Goal: Task Accomplishment & Management: Manage account settings

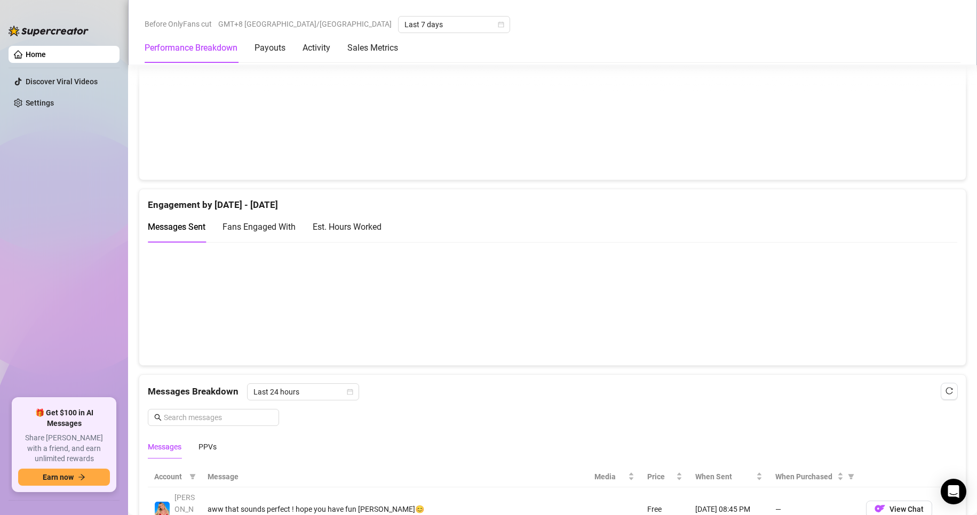
scroll to position [640, 0]
click at [46, 202] on ul "Home Discover Viral Videos Settings" at bounding box center [64, 218] width 111 height 353
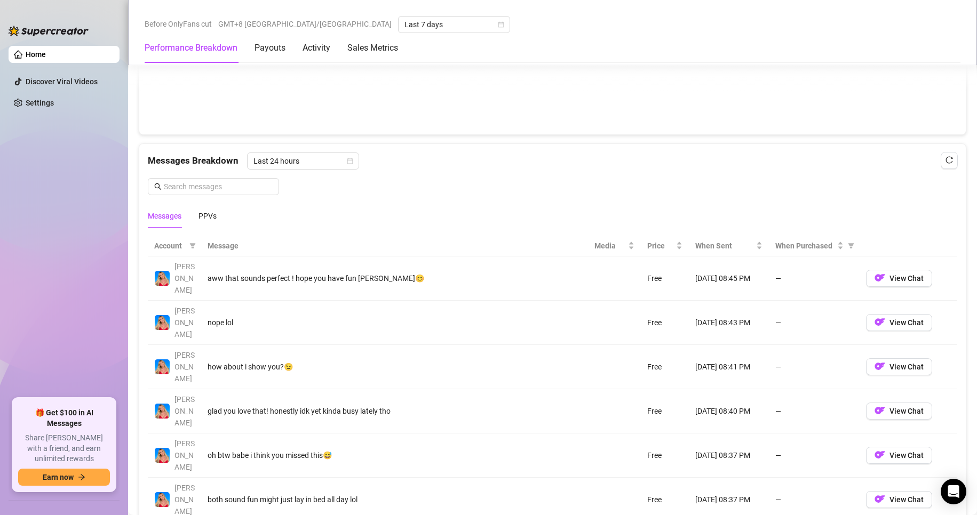
scroll to position [1014, 0]
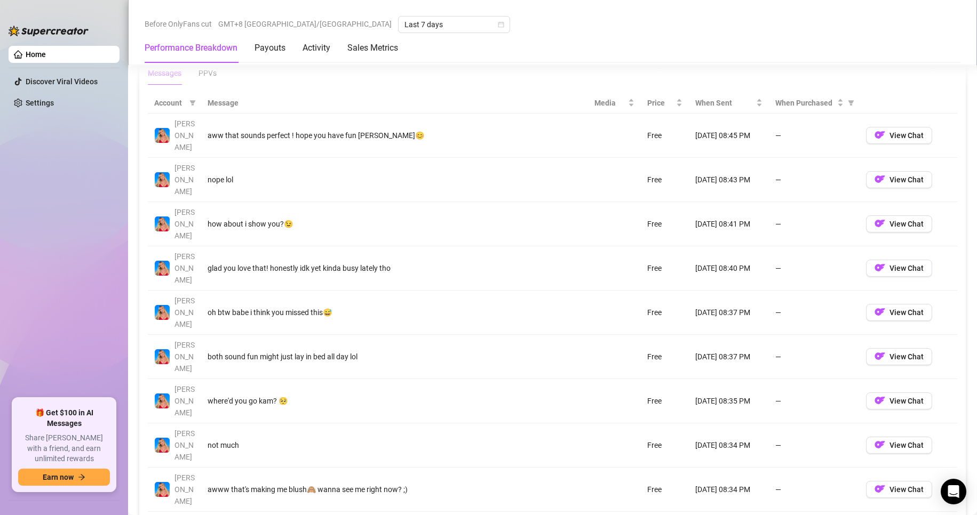
click at [233, 101] on th "Message" at bounding box center [394, 103] width 387 height 21
click at [203, 74] on div "PPVs" at bounding box center [207, 73] width 18 height 12
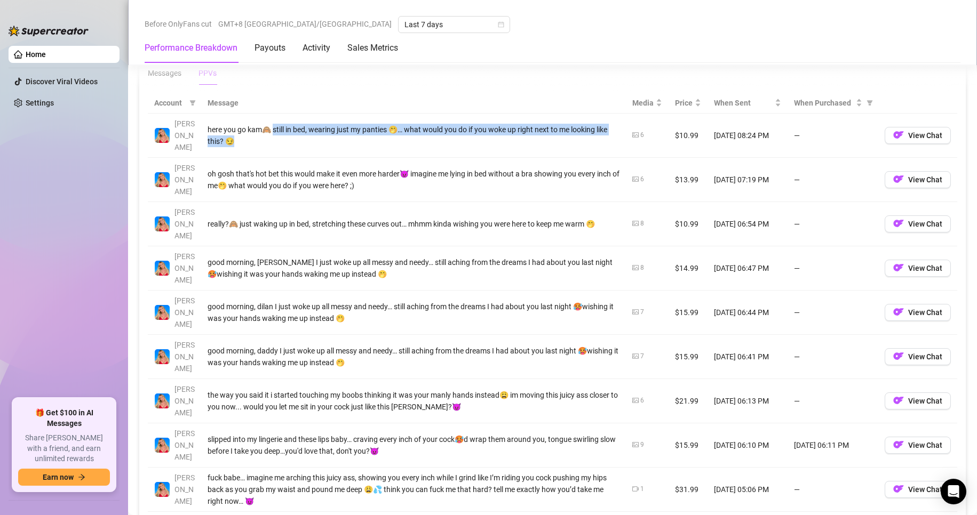
drag, startPoint x: 275, startPoint y: 120, endPoint x: 282, endPoint y: 132, distance: 14.3
click at [282, 132] on div "here you go kam🙈 still in bed, wearing just my panties 🤭… what would you do if …" at bounding box center [414, 135] width 412 height 23
copy div "till in bed, wearing just my panties 🤭… what would you do if you woke up right …"
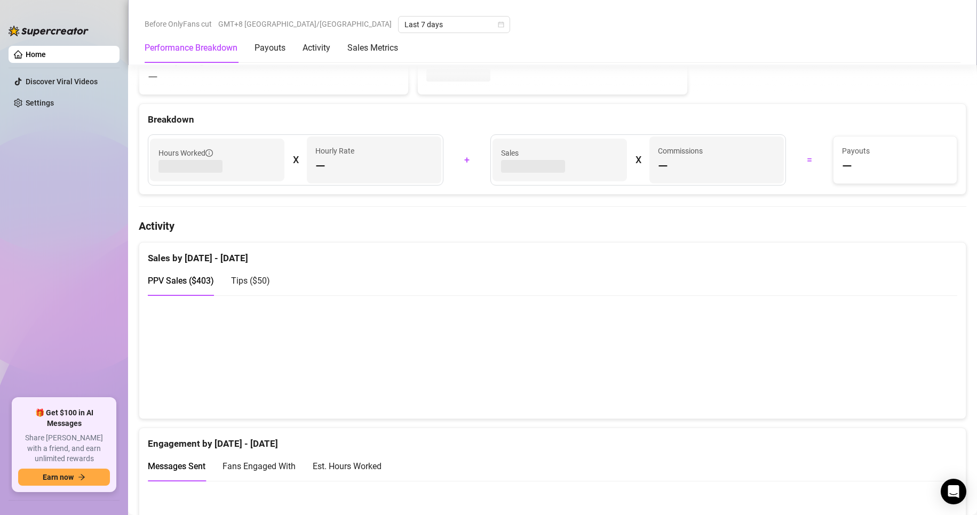
click at [253, 279] on span "Tips ( $50 )" at bounding box center [250, 281] width 39 height 10
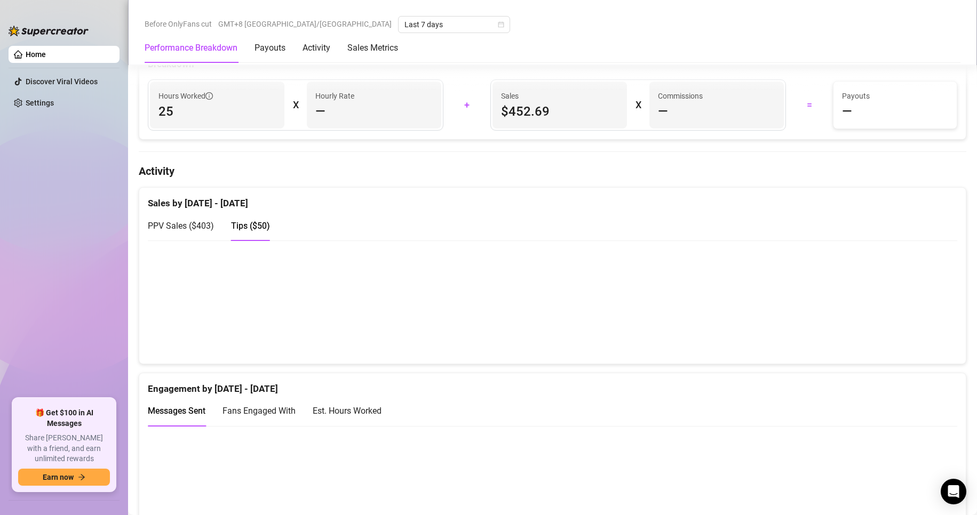
scroll to position [507, 0]
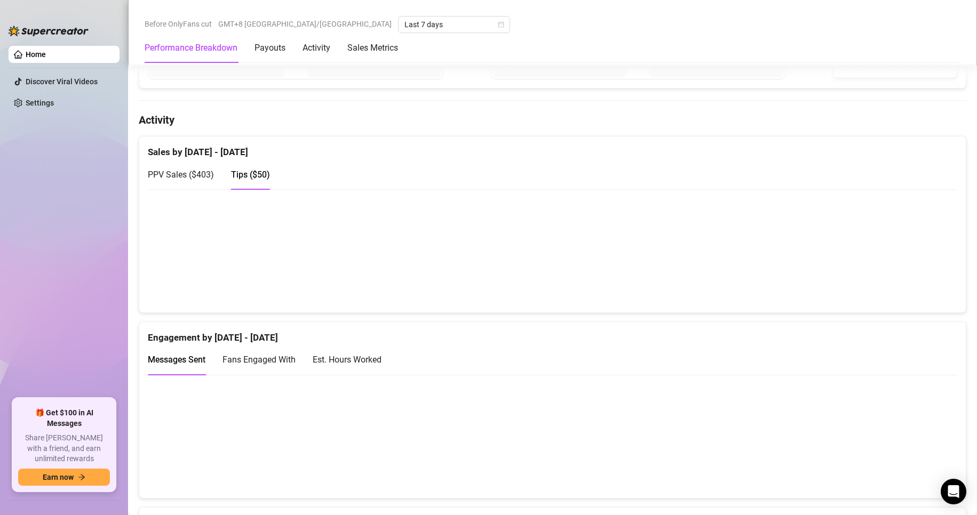
click at [189, 180] on div "PPV Sales ( $403 )" at bounding box center [181, 174] width 66 height 13
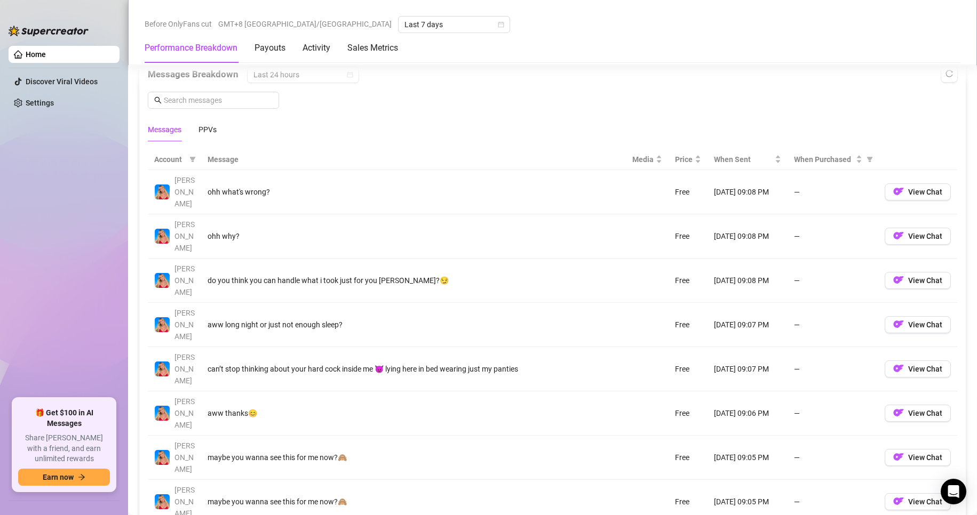
scroll to position [987, 0]
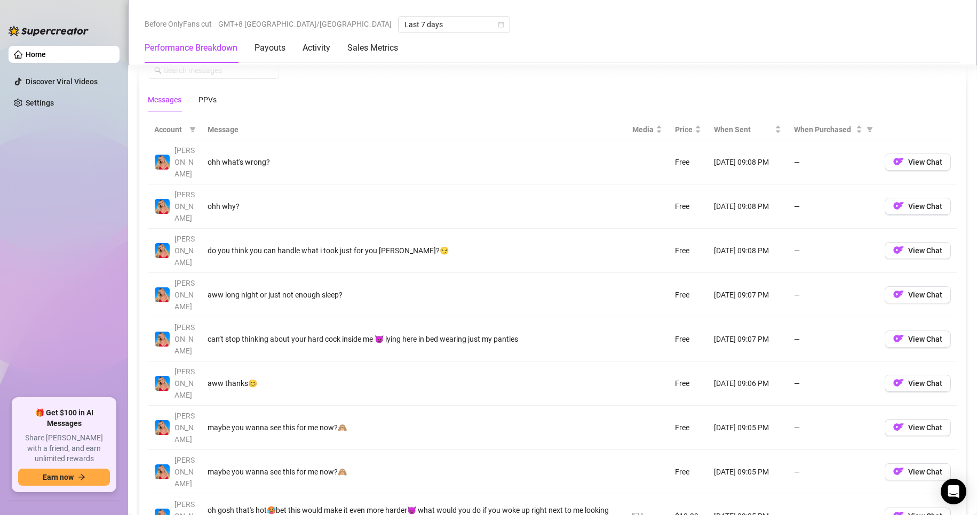
click at [222, 129] on th "Message" at bounding box center [413, 130] width 425 height 21
click at [206, 97] on div "PPVs" at bounding box center [207, 100] width 18 height 12
